Goal: Navigation & Orientation: Go to known website

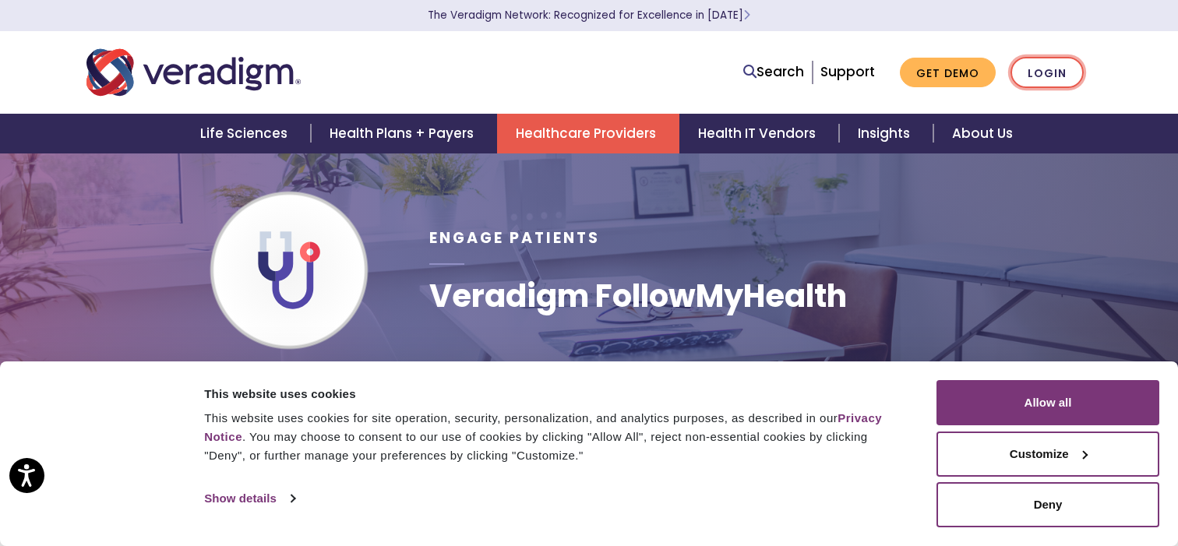
click at [1040, 82] on link "Login" at bounding box center [1047, 73] width 73 height 32
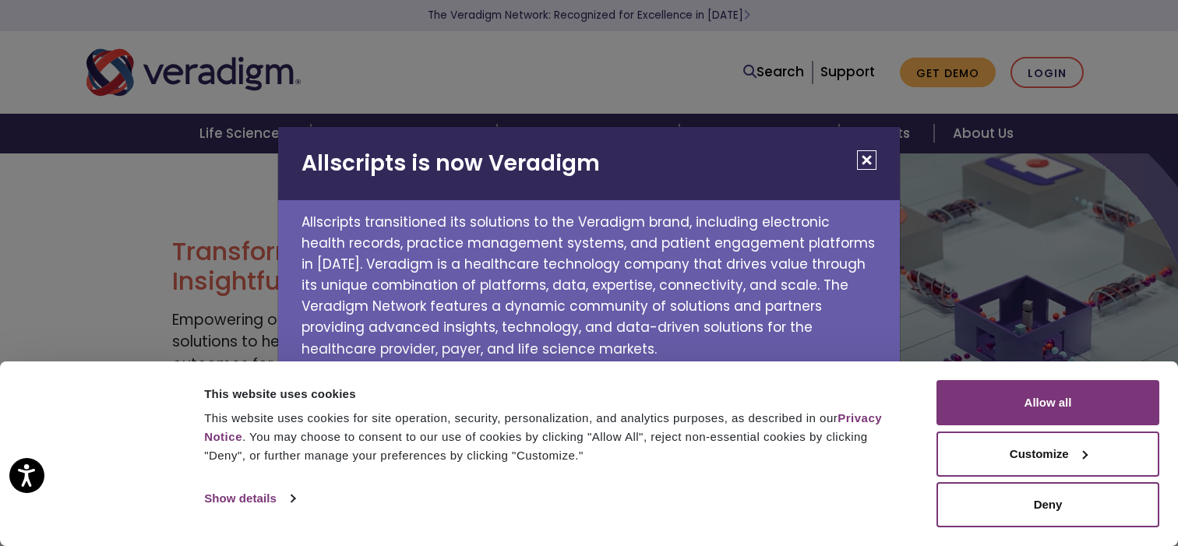
click at [875, 160] on button "Close" at bounding box center [866, 159] width 19 height 19
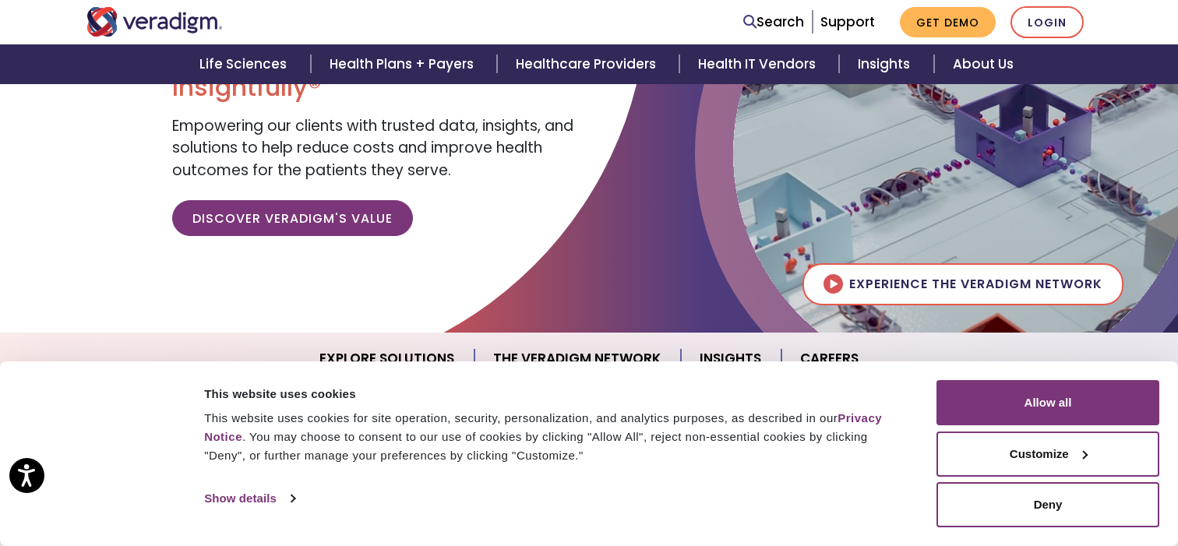
scroll to position [210, 0]
